Goal: Transaction & Acquisition: Purchase product/service

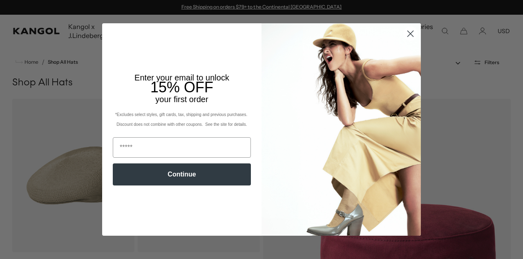
click at [413, 35] on circle "Close dialog" at bounding box center [410, 33] width 13 height 13
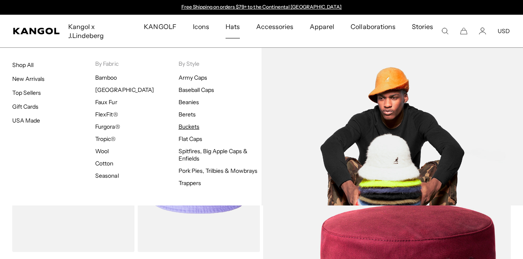
click at [188, 123] on link "Buckets" at bounding box center [189, 126] width 21 height 7
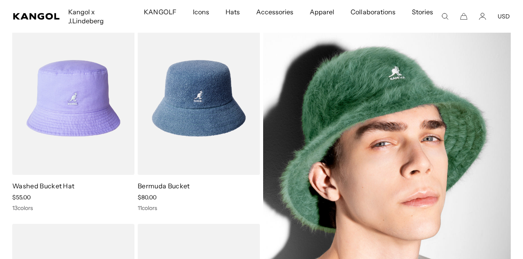
scroll to position [74, 0]
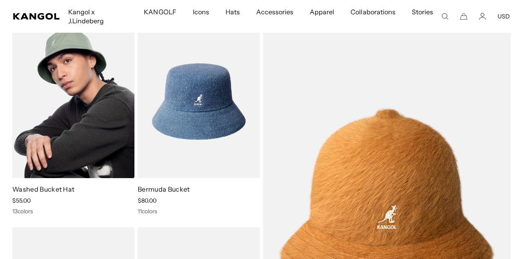
click at [56, 185] on link "Washed Bucket Hat" at bounding box center [43, 189] width 62 height 8
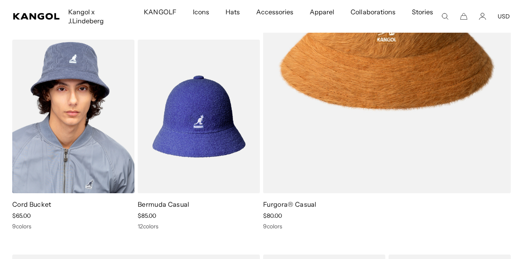
scroll to position [0, 168]
click at [67, 154] on img at bounding box center [73, 116] width 122 height 153
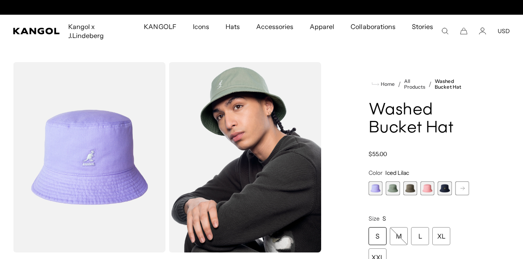
scroll to position [0, 168]
click at [462, 182] on rect at bounding box center [462, 188] width 12 height 12
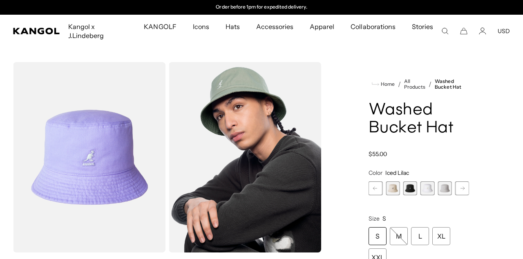
click at [462, 182] on rect at bounding box center [462, 188] width 12 height 12
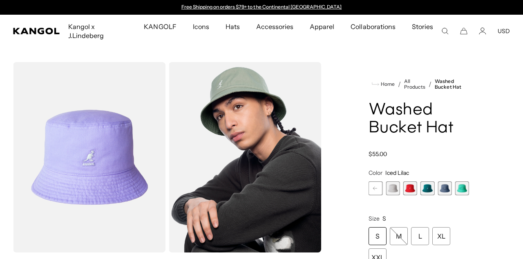
click at [428, 181] on span "11 of 13" at bounding box center [427, 188] width 14 height 14
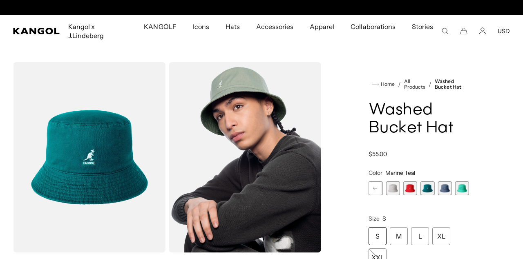
scroll to position [0, 168]
click at [460, 181] on span "13 of 13" at bounding box center [462, 188] width 14 height 14
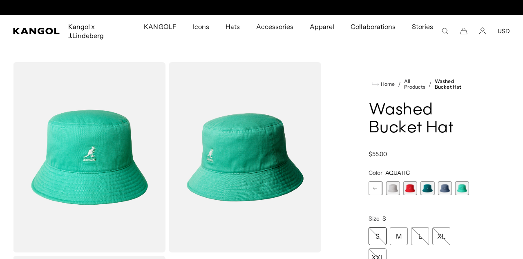
scroll to position [0, 168]
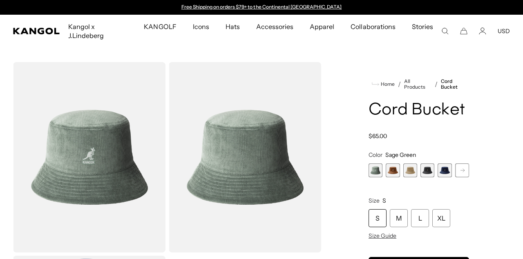
click at [460, 164] on rect at bounding box center [462, 170] width 12 height 12
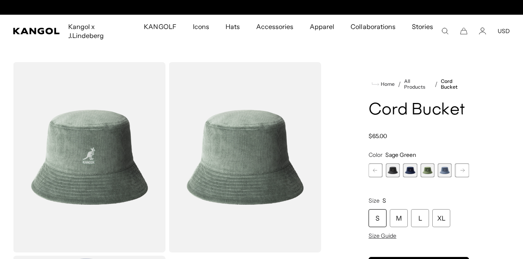
scroll to position [0, 168]
click at [427, 163] on span "6 of 9" at bounding box center [427, 170] width 14 height 14
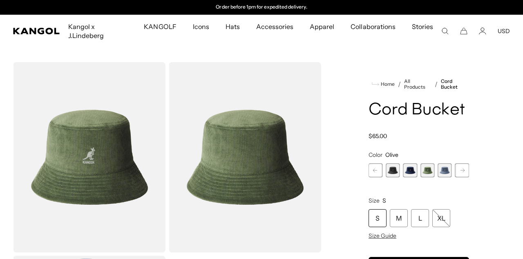
click at [460, 164] on rect at bounding box center [462, 170] width 12 height 12
click at [460, 163] on div "Previous Next Sage Green Variant sold out or unavailable Wood Variant sold out …" at bounding box center [419, 170] width 101 height 14
click at [460, 163] on span "9 of 9" at bounding box center [462, 170] width 14 height 14
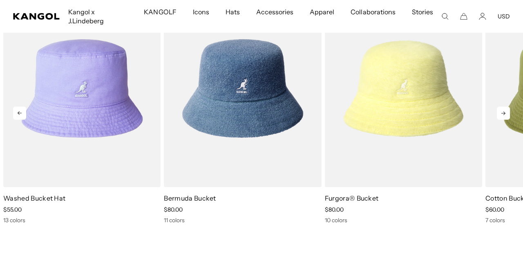
click at [501, 107] on icon at bounding box center [503, 113] width 13 height 13
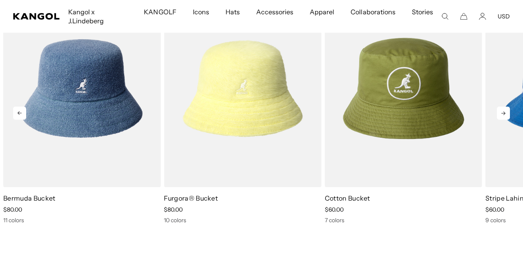
scroll to position [0, 168]
click at [501, 107] on icon at bounding box center [503, 113] width 13 height 13
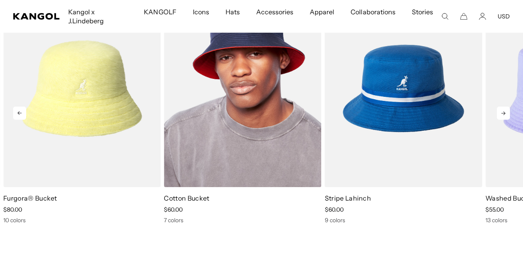
scroll to position [0, 0]
click at [221, 144] on img "4 of 5" at bounding box center [242, 89] width 157 height 198
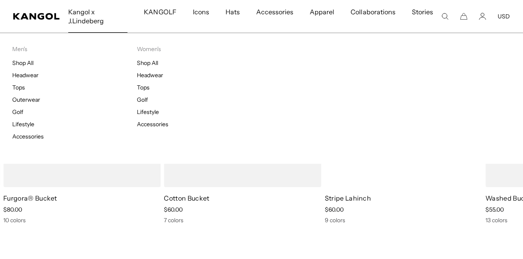
scroll to position [0, 168]
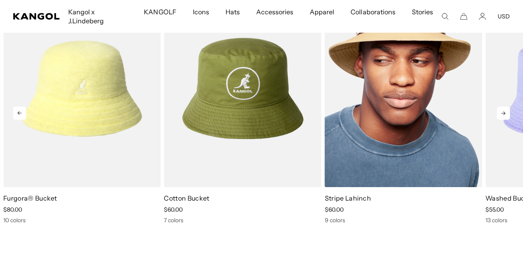
click at [381, 120] on img "5 of 5" at bounding box center [403, 89] width 157 height 198
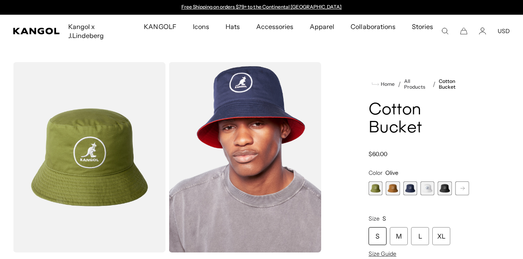
click at [459, 182] on rect at bounding box center [462, 188] width 12 height 12
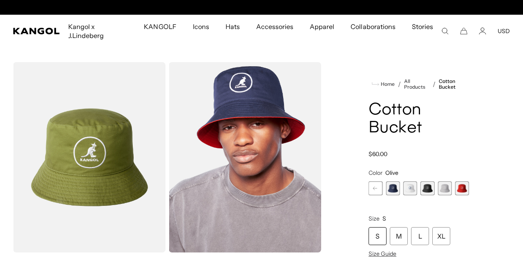
scroll to position [0, 168]
click at [459, 181] on span "7 of 7" at bounding box center [462, 188] width 14 height 14
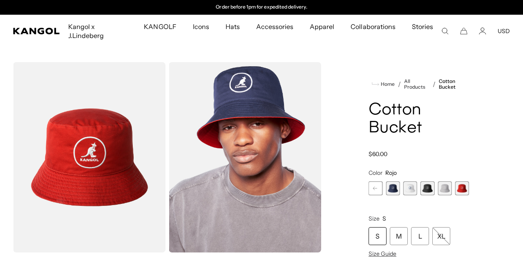
click at [410, 181] on span "4 of 7" at bounding box center [410, 188] width 14 height 14
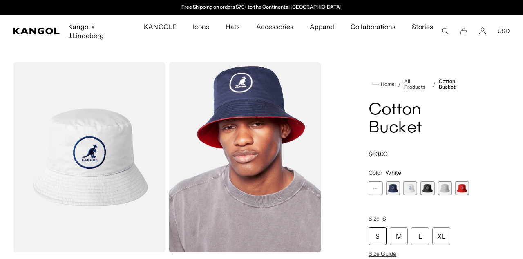
click at [447, 181] on span "6 of 7" at bounding box center [445, 188] width 14 height 14
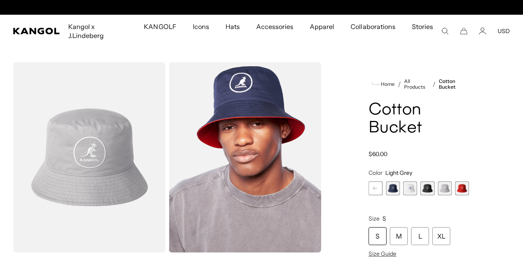
scroll to position [0, 168]
click at [379, 183] on rect at bounding box center [375, 188] width 12 height 12
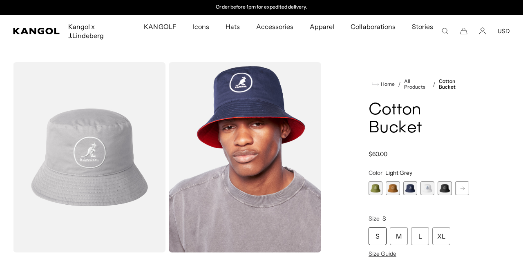
click at [379, 183] on span "1 of 7" at bounding box center [376, 188] width 14 height 14
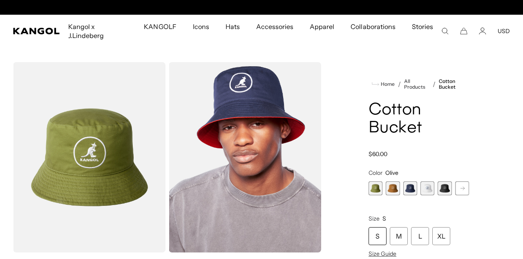
scroll to position [0, 168]
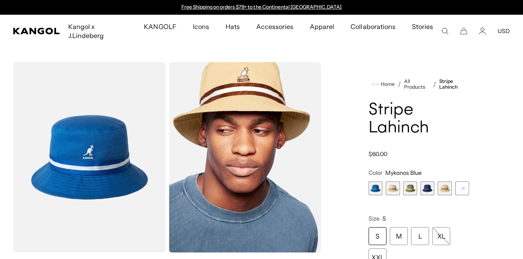
click at [461, 182] on rect at bounding box center [462, 188] width 12 height 12
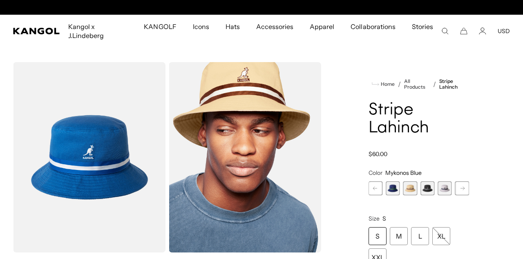
scroll to position [0, 168]
click at [461, 182] on rect at bounding box center [462, 188] width 12 height 12
click at [425, 181] on span "7 of 9" at bounding box center [427, 188] width 14 height 14
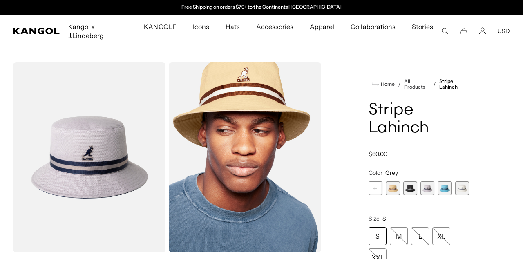
click at [466, 181] on span "9 of 9" at bounding box center [462, 188] width 14 height 14
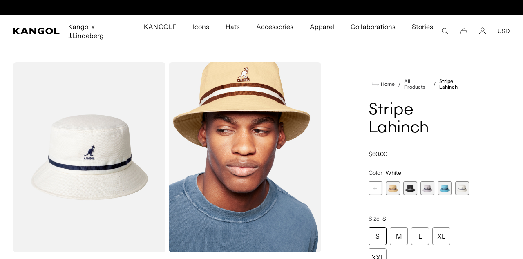
scroll to position [0, 168]
click at [375, 182] on rect at bounding box center [375, 188] width 12 height 12
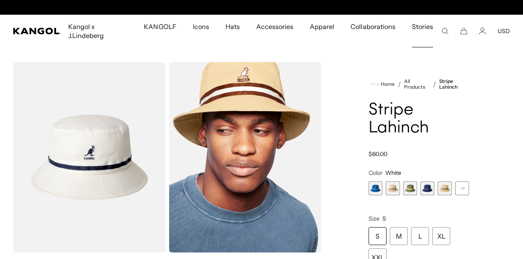
scroll to position [0, 0]
click at [448, 27] on icon "Search here" at bounding box center [444, 30] width 7 height 7
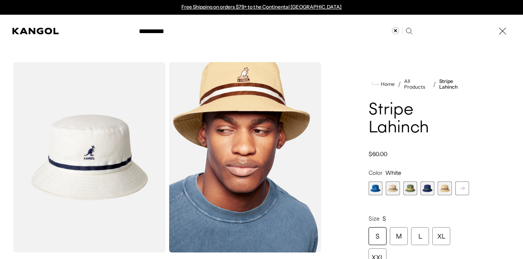
type input "**********"
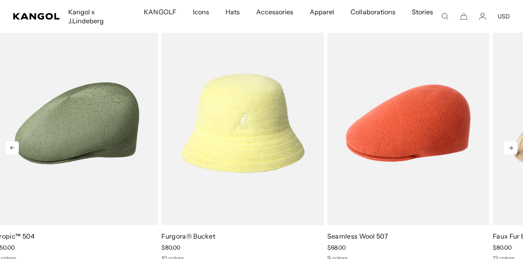
scroll to position [0, 168]
click at [509, 141] on icon at bounding box center [510, 147] width 13 height 13
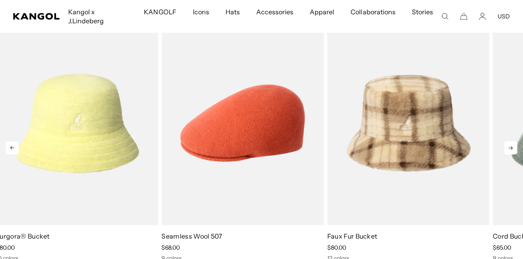
click at [509, 141] on icon at bounding box center [510, 147] width 13 height 13
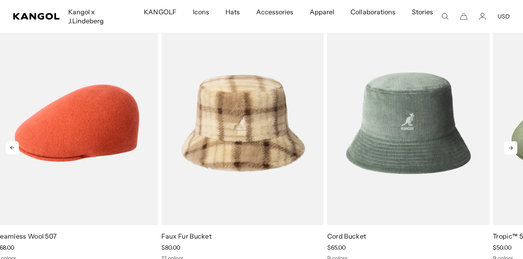
scroll to position [0, 0]
click at [509, 141] on icon at bounding box center [510, 147] width 13 height 13
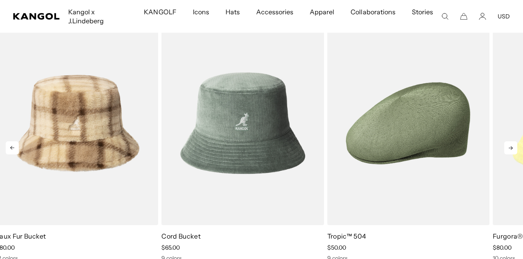
click at [509, 141] on icon at bounding box center [510, 147] width 13 height 13
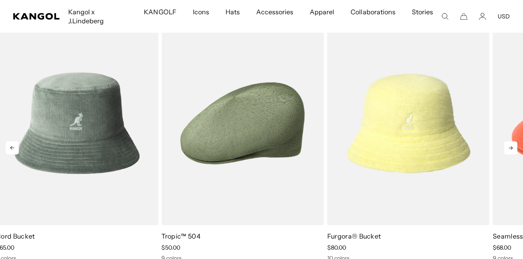
click at [509, 141] on icon at bounding box center [510, 147] width 13 height 13
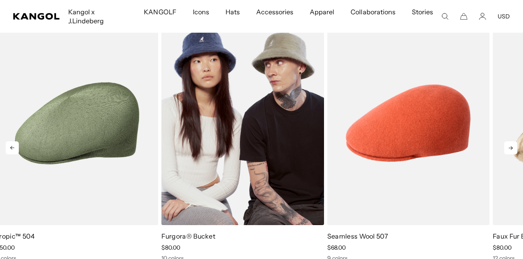
scroll to position [0, 168]
click at [248, 130] on img "2 of 5" at bounding box center [242, 123] width 162 height 204
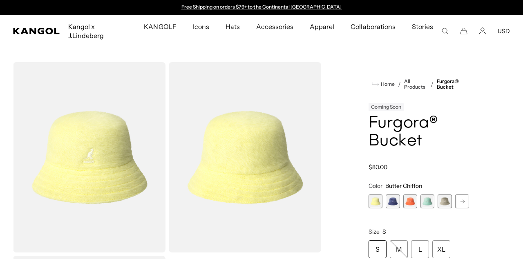
click at [465, 195] on rect at bounding box center [462, 201] width 12 height 12
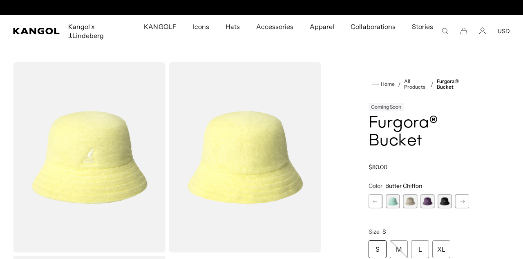
scroll to position [0, 168]
click at [465, 195] on rect at bounding box center [462, 201] width 12 height 12
click at [465, 194] on span "10 of 10" at bounding box center [462, 201] width 14 height 14
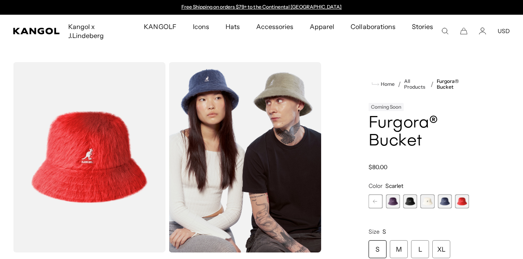
click at [428, 194] on span "8 of 10" at bounding box center [427, 201] width 14 height 14
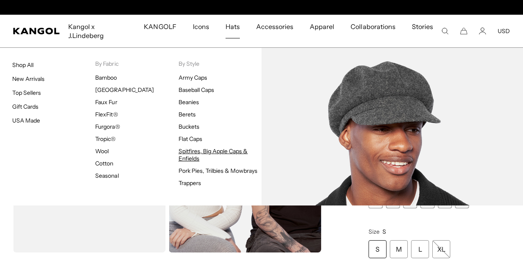
click at [196, 147] on link "Spitfires, Big Apple Caps & Enfields" at bounding box center [213, 154] width 69 height 15
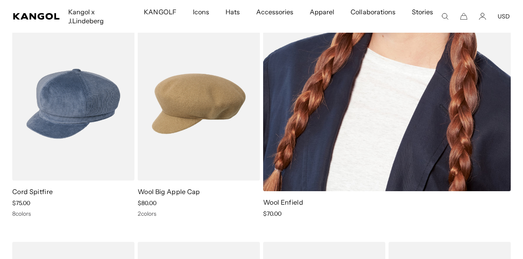
scroll to position [277, 0]
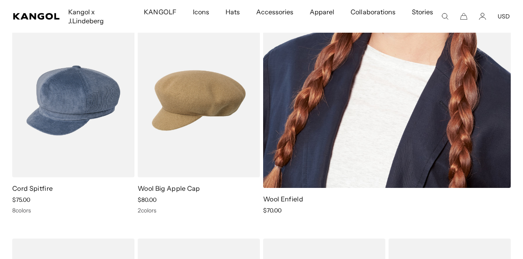
click at [296, 195] on link "Wool Enfield" at bounding box center [283, 199] width 40 height 8
